Goal: Check status: Check status

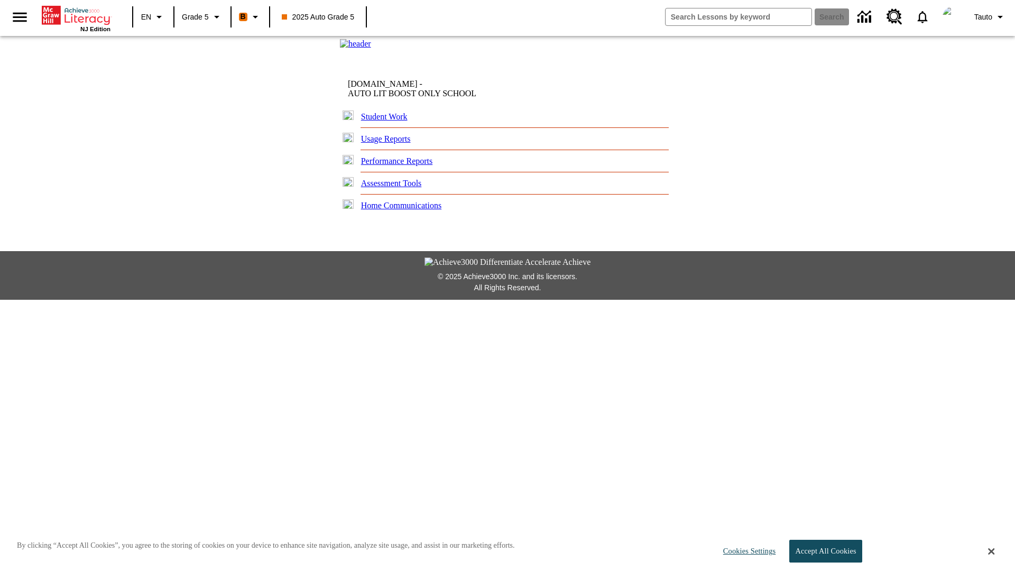
click at [404, 165] on link "Performance Reports" at bounding box center [397, 161] width 72 height 9
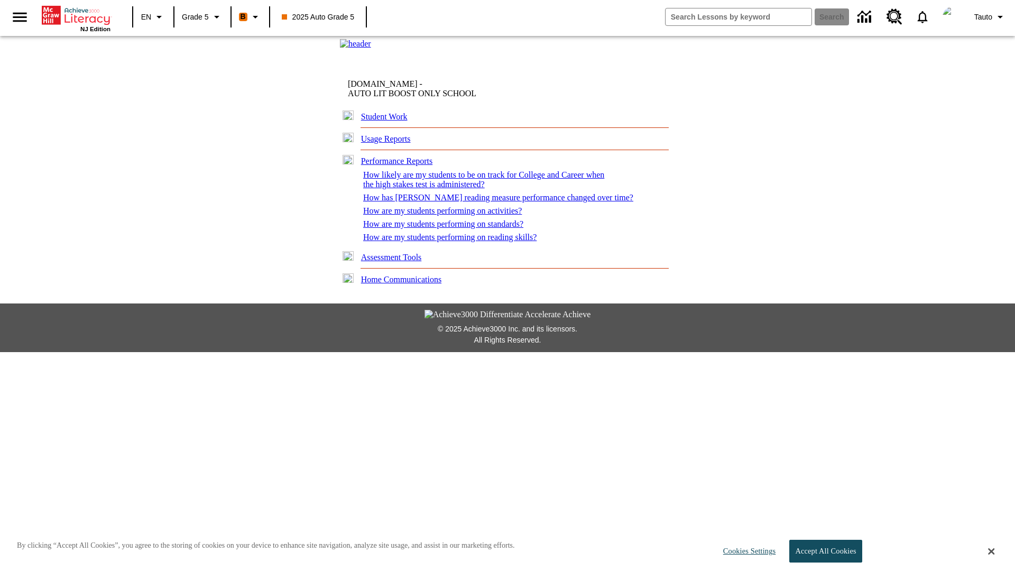
click at [453, 242] on link "How are my students performing on reading skills?" at bounding box center [449, 237] width 173 height 9
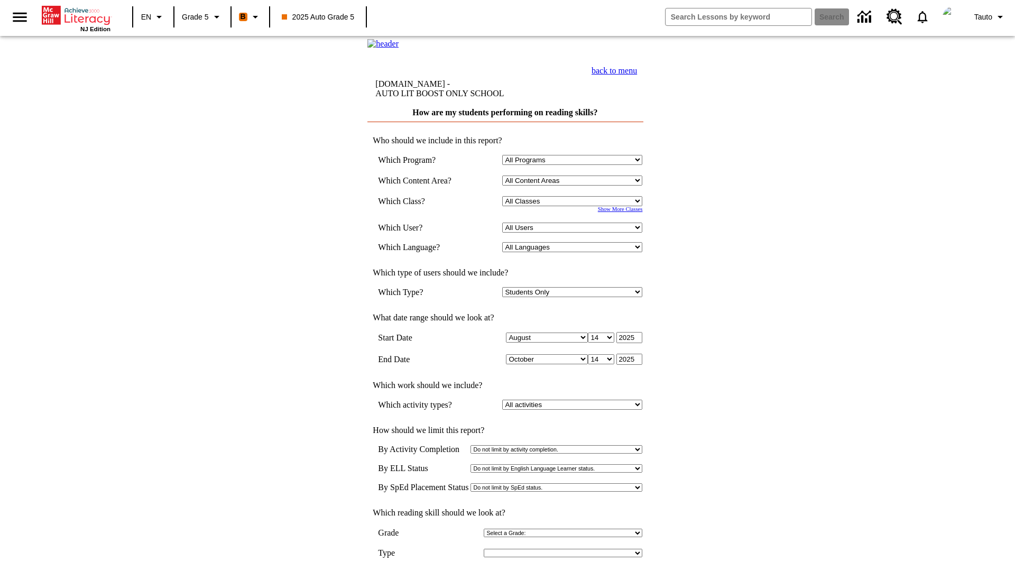
click at [574, 206] on select "Select a Class: All Classes 2025 Auto Grade 5 OL 2025 Auto Grade 6" at bounding box center [572, 201] width 140 height 10
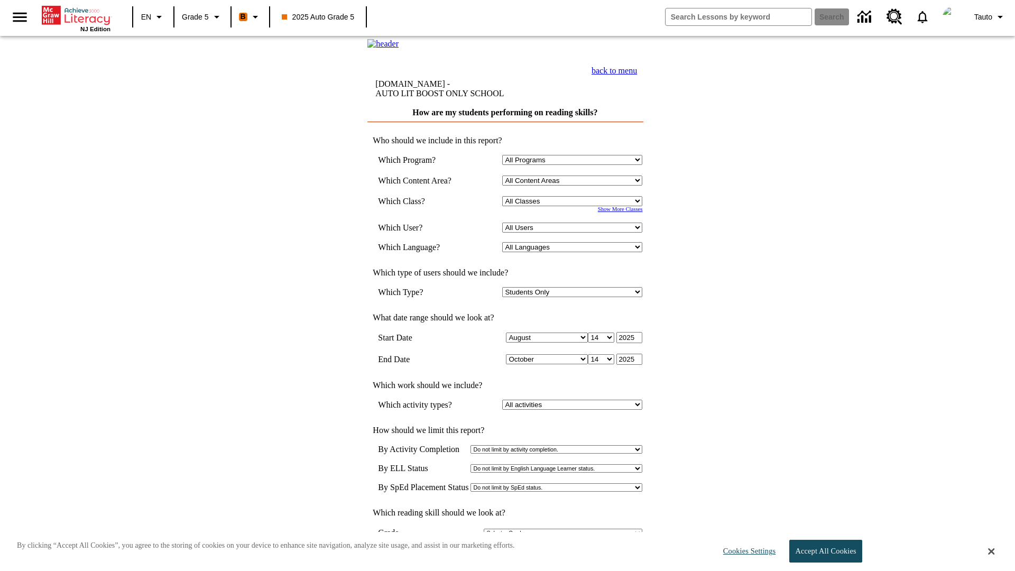
select select "11133131"
select select "21437107"
